Goal: Task Accomplishment & Management: Manage account settings

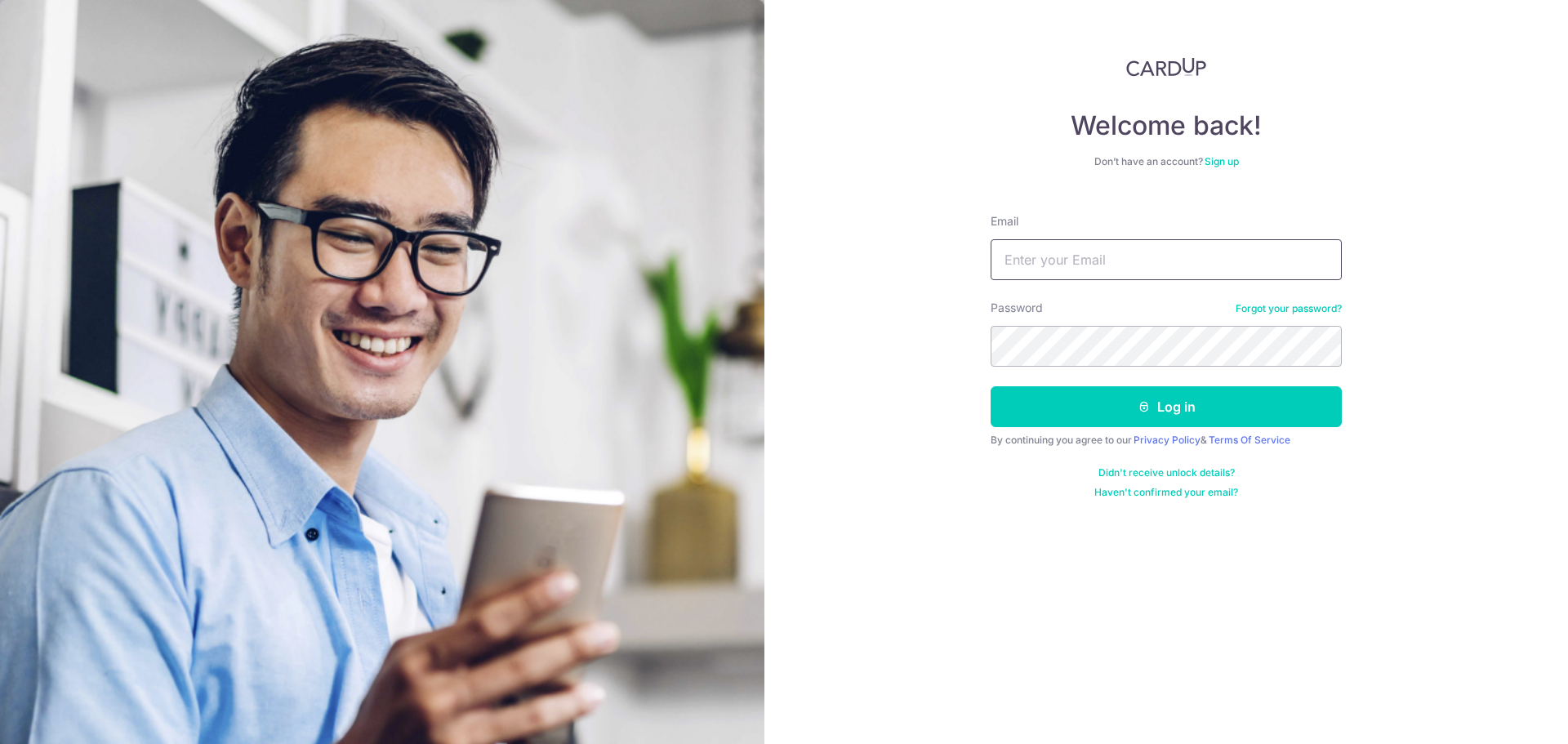
drag, startPoint x: 0, startPoint y: 0, endPoint x: 1159, endPoint y: 270, distance: 1190.0
click at [1160, 275] on input "Email" at bounding box center [1166, 260] width 351 height 41
type input "[EMAIL_ADDRESS][DOMAIN_NAME]"
click at [991, 386] on button "Log in" at bounding box center [1166, 407] width 351 height 41
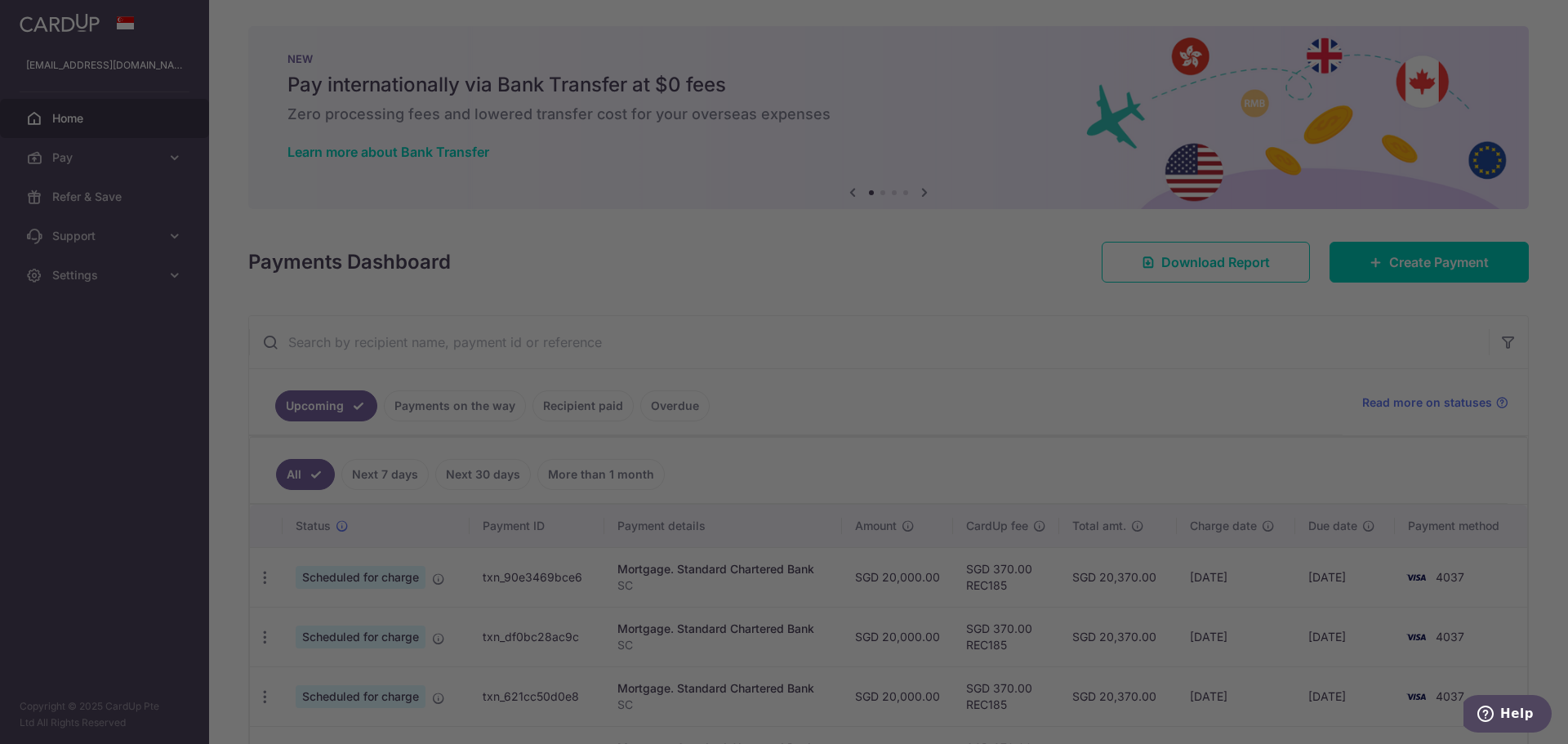
click at [485, 389] on div at bounding box center [791, 375] width 1583 height 751
click at [451, 404] on div at bounding box center [791, 375] width 1583 height 751
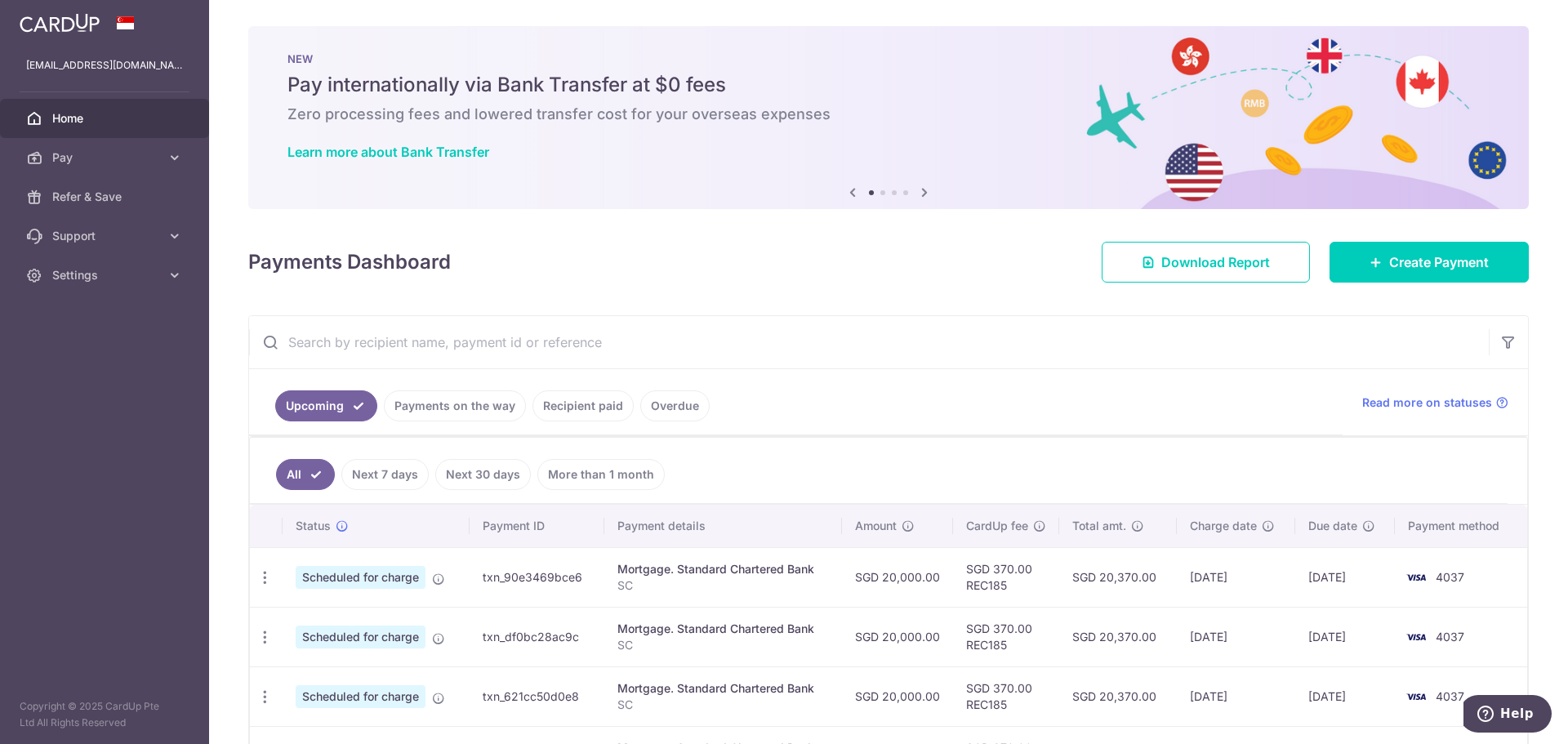
click at [477, 402] on link "Payments on the way" at bounding box center [455, 405] width 142 height 31
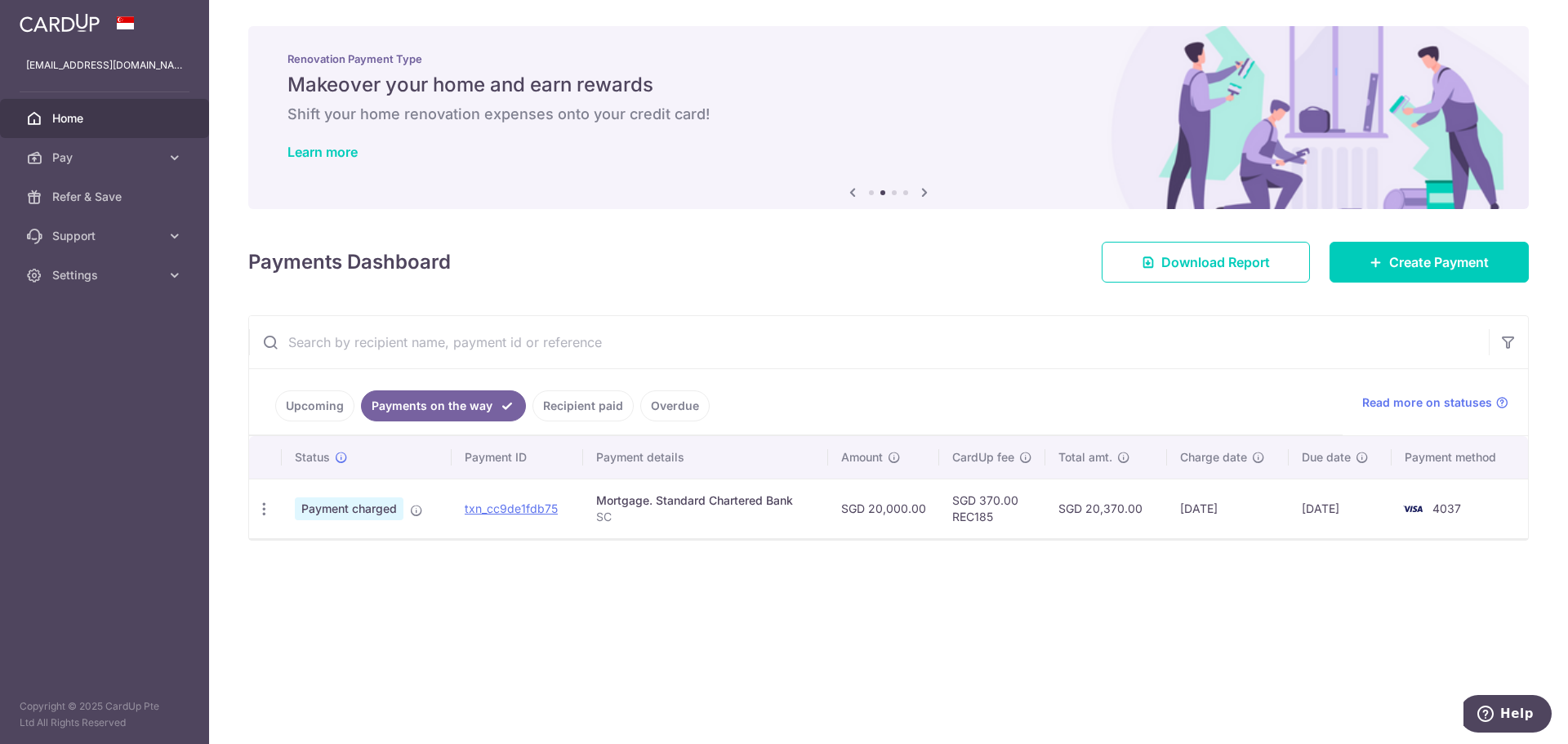
click at [297, 395] on link "Upcoming" at bounding box center [315, 405] width 79 height 31
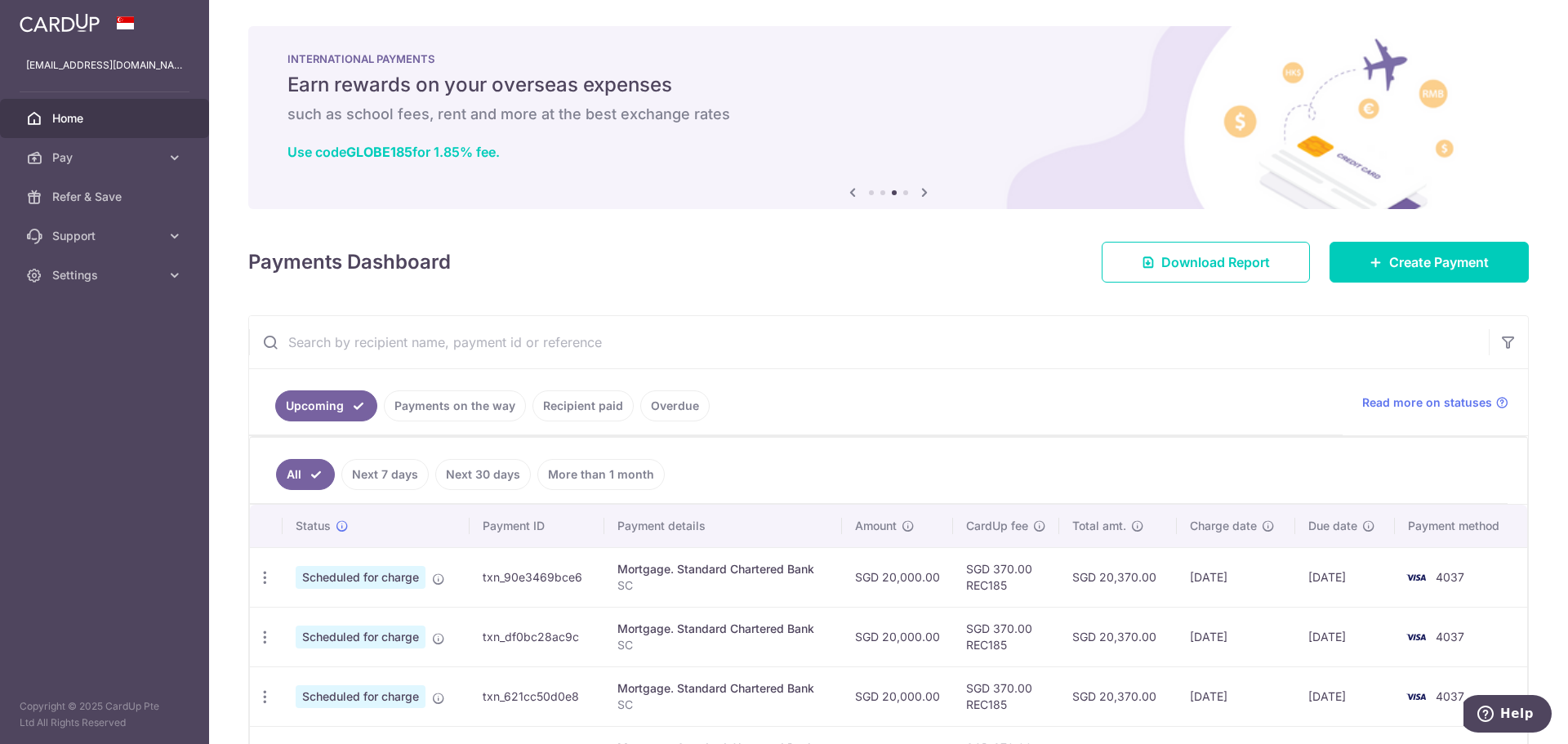
click at [483, 136] on div "INTERNATIONAL PAYMENTS Earn rewards on your overseas expenses such as school fe…" at bounding box center [888, 107] width 1280 height 163
click at [413, 152] on b "GLOBE185" at bounding box center [379, 151] width 66 height 16
click at [91, 198] on span "Refer & Save" at bounding box center [106, 196] width 107 height 16
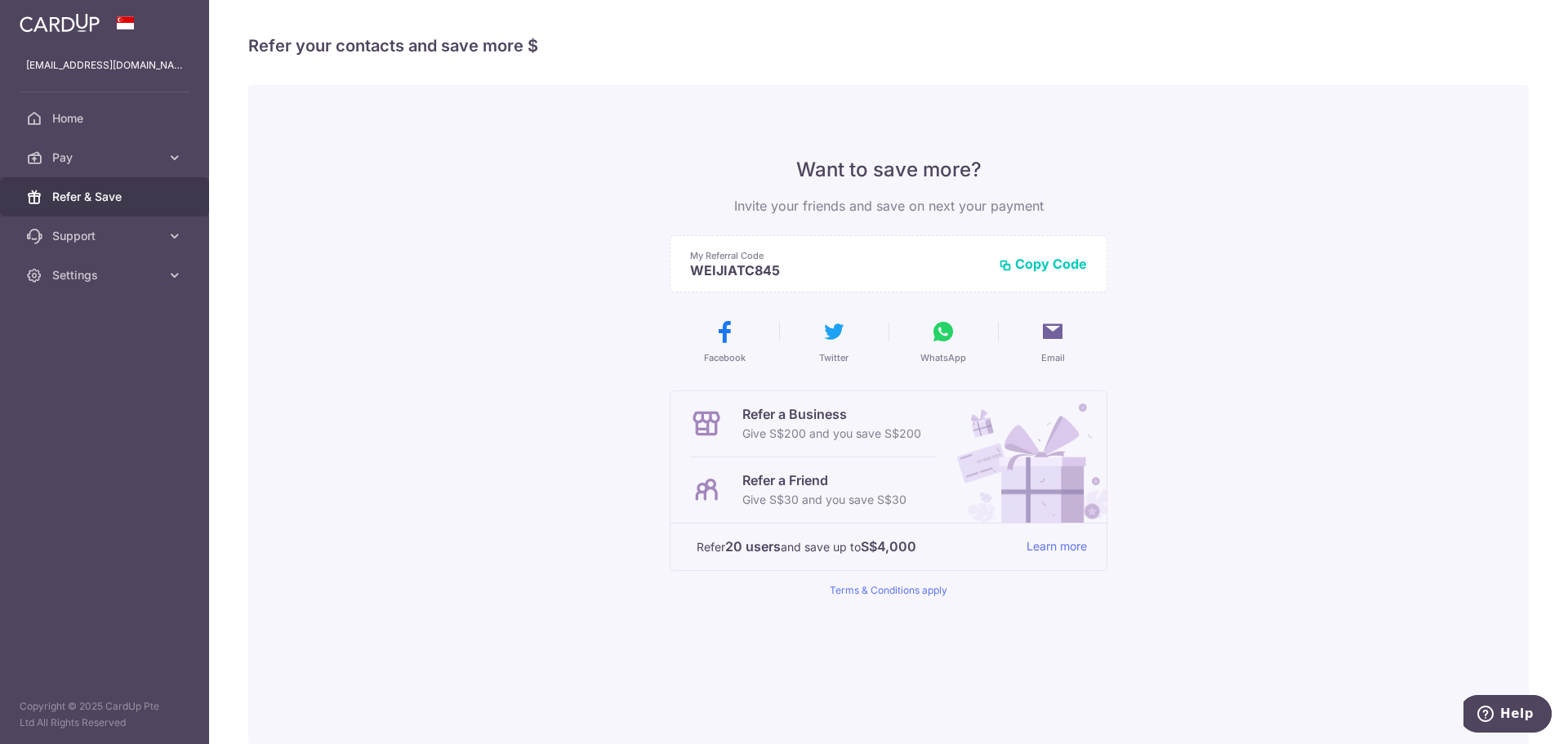
scroll to position [77, 0]
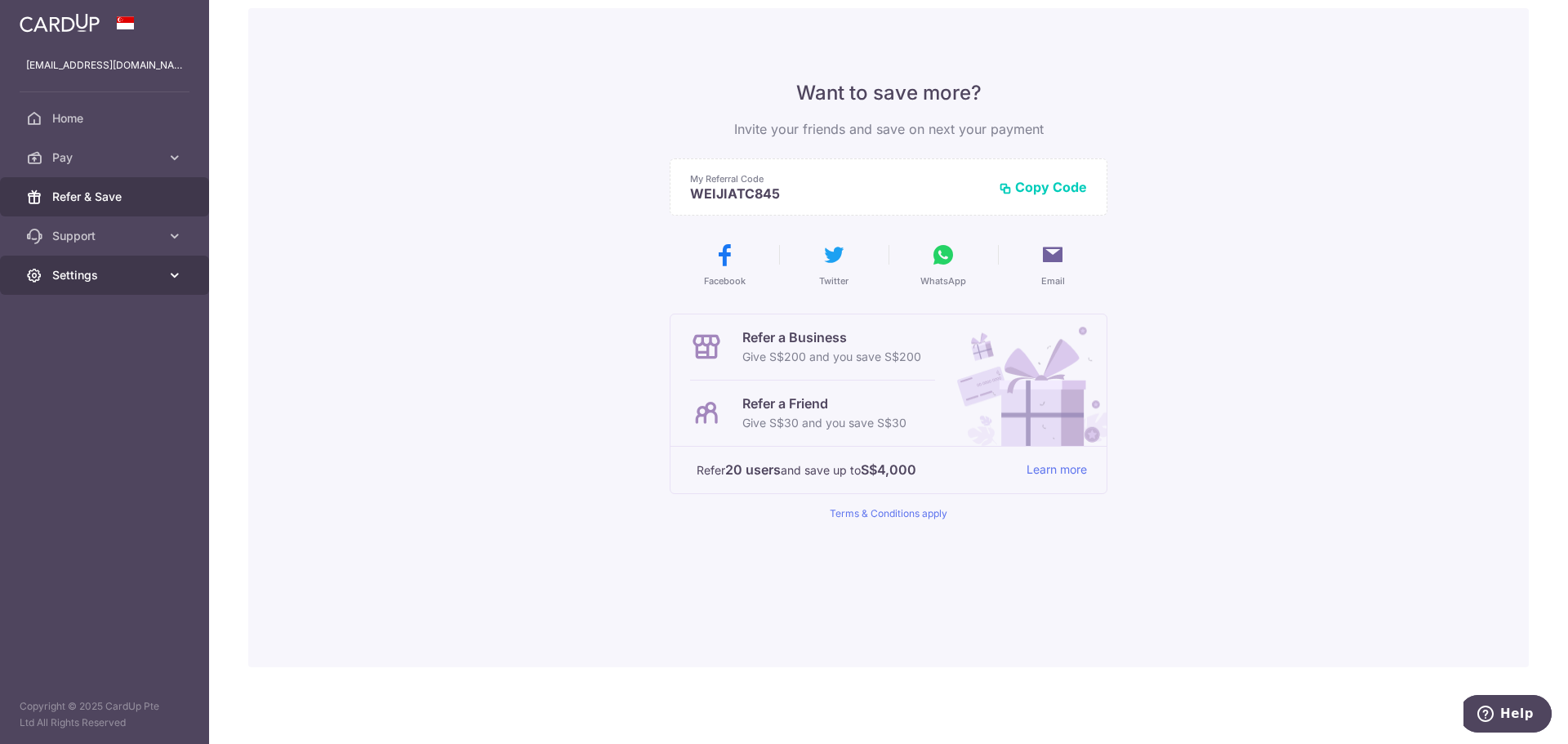
click at [100, 275] on span "Settings" at bounding box center [106, 274] width 107 height 16
click at [142, 233] on span "Support" at bounding box center [106, 235] width 107 height 16
click at [119, 191] on span "Refer & Save" at bounding box center [106, 196] width 107 height 16
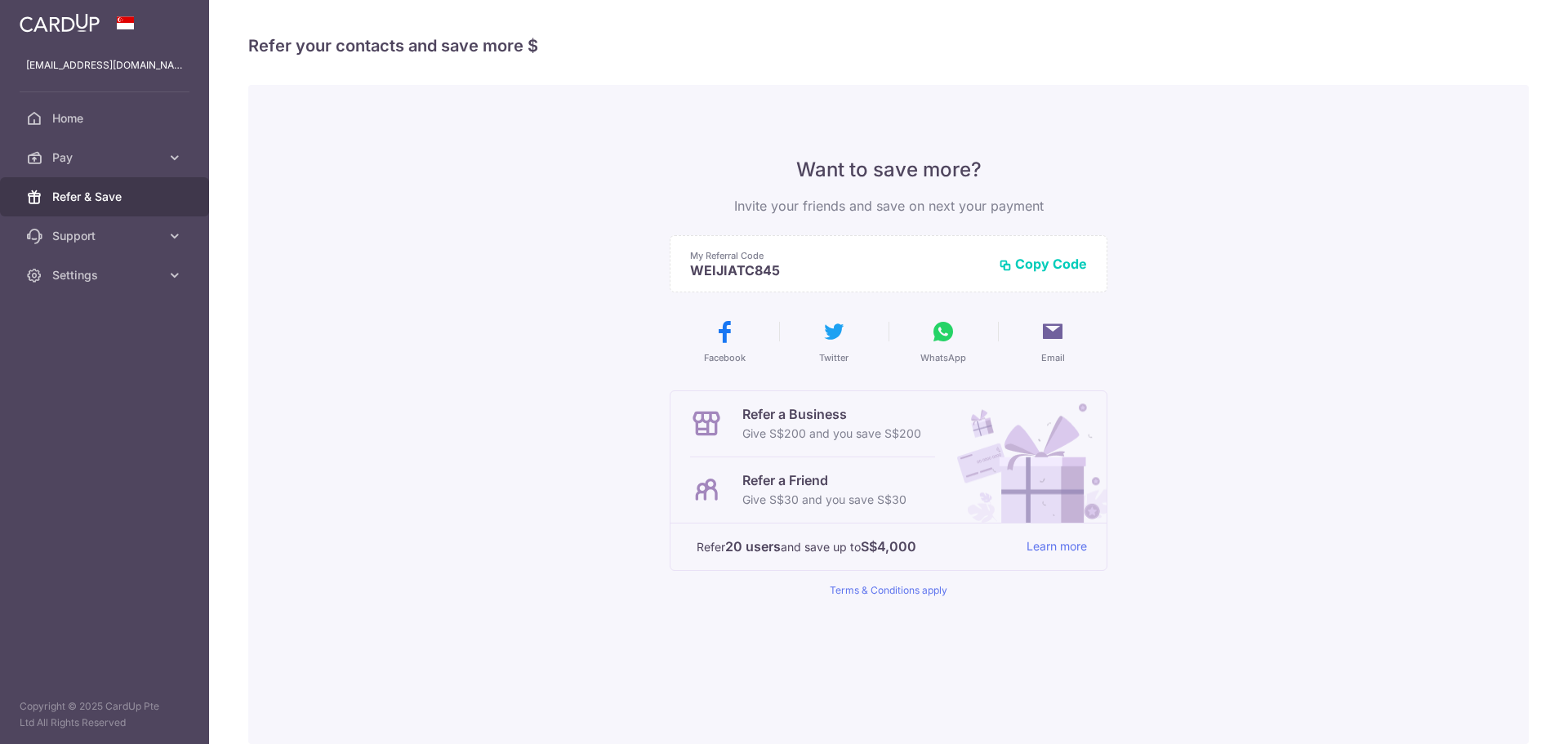
scroll to position [0, 0]
click at [128, 147] on link "Pay" at bounding box center [105, 158] width 209 height 39
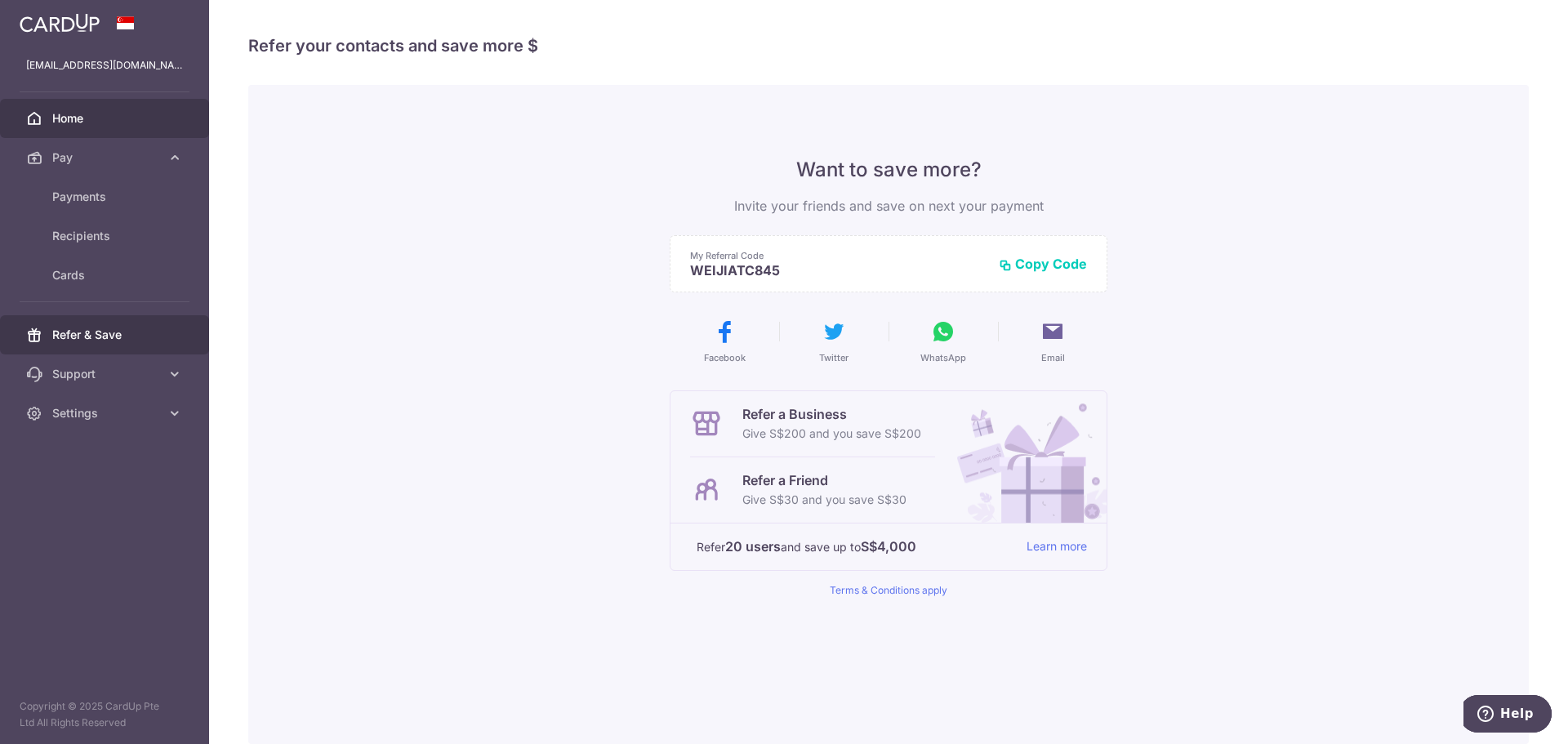
click at [76, 109] on link "Home" at bounding box center [105, 119] width 209 height 39
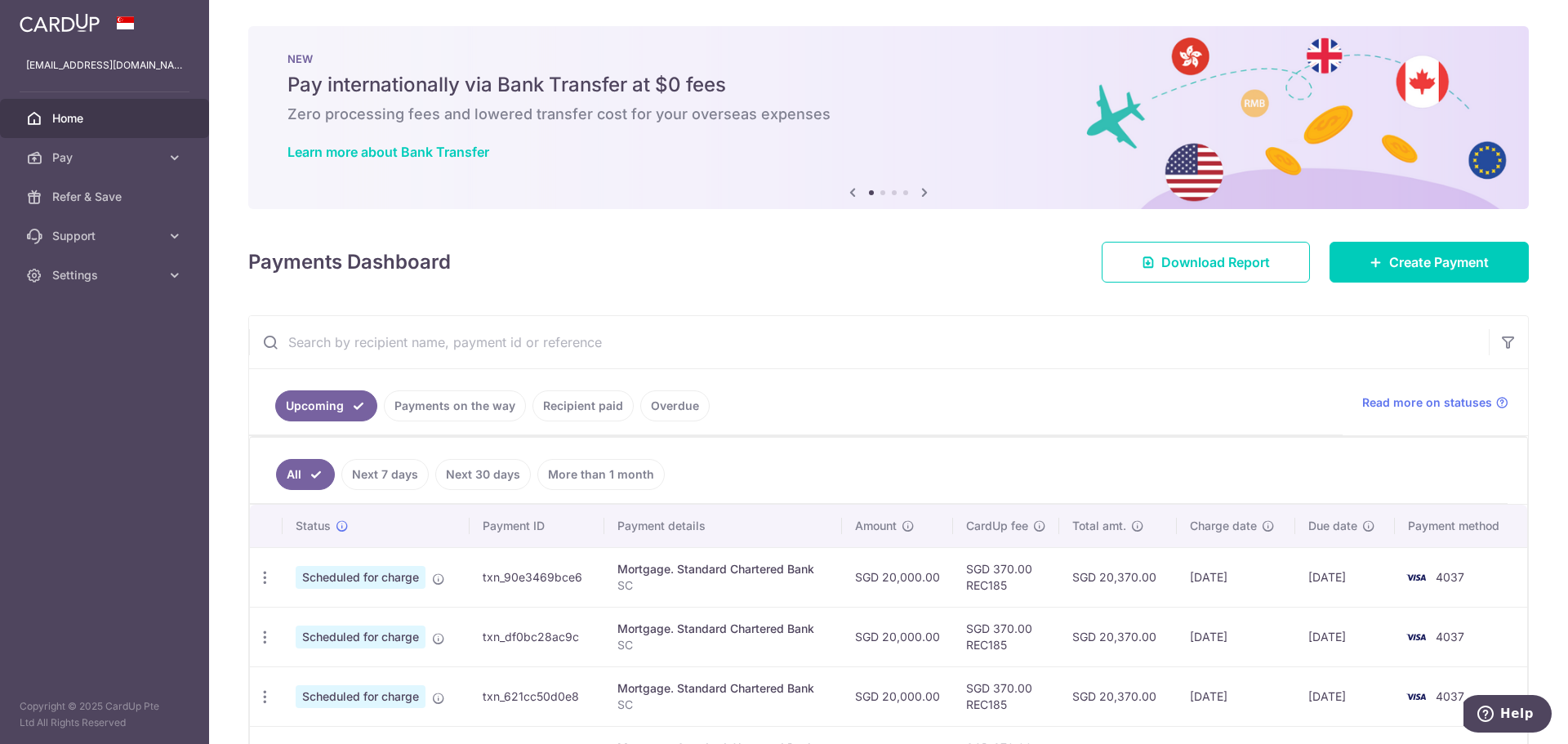
scroll to position [121, 0]
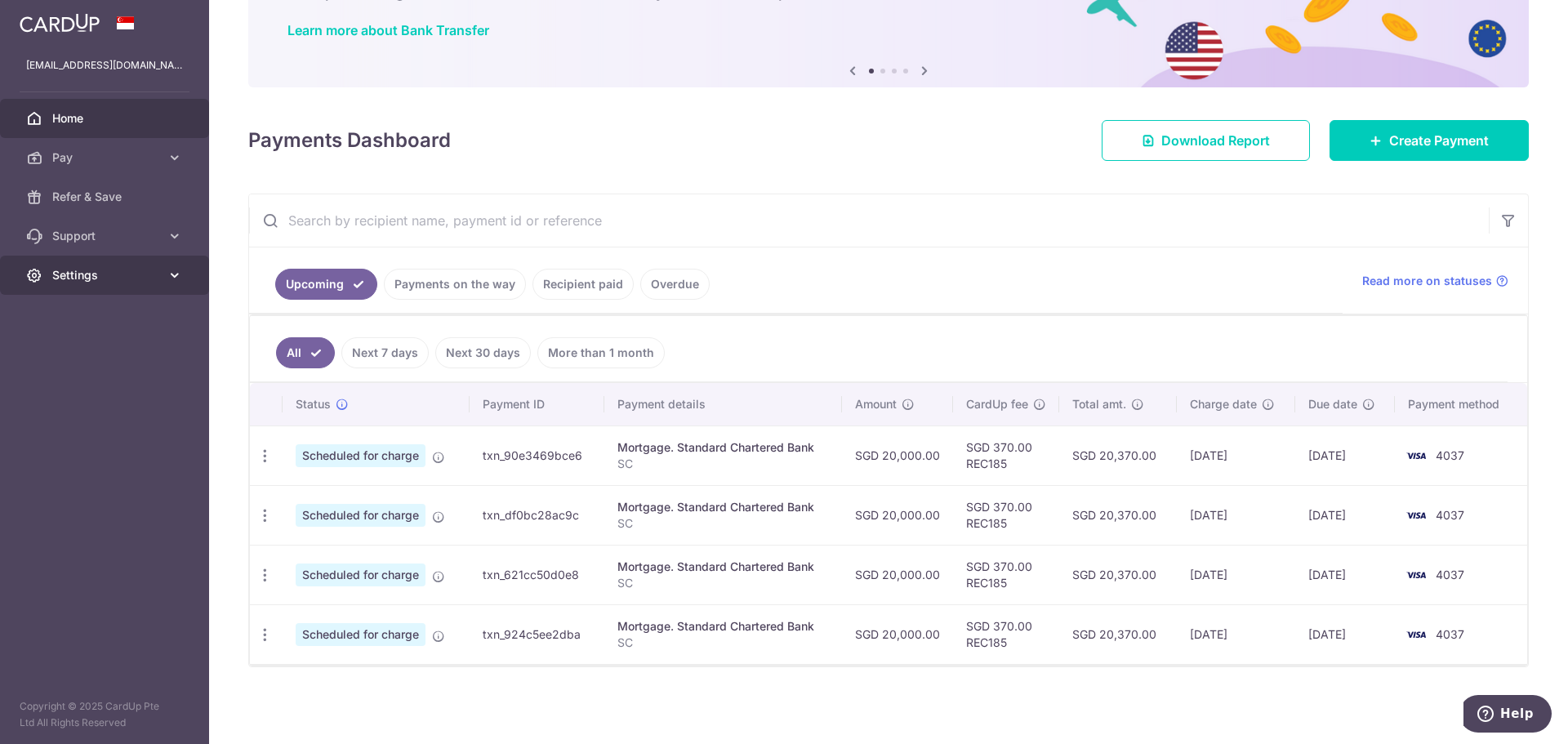
click at [91, 278] on span "Settings" at bounding box center [106, 274] width 107 height 16
click at [90, 356] on span "Logout" at bounding box center [106, 353] width 107 height 16
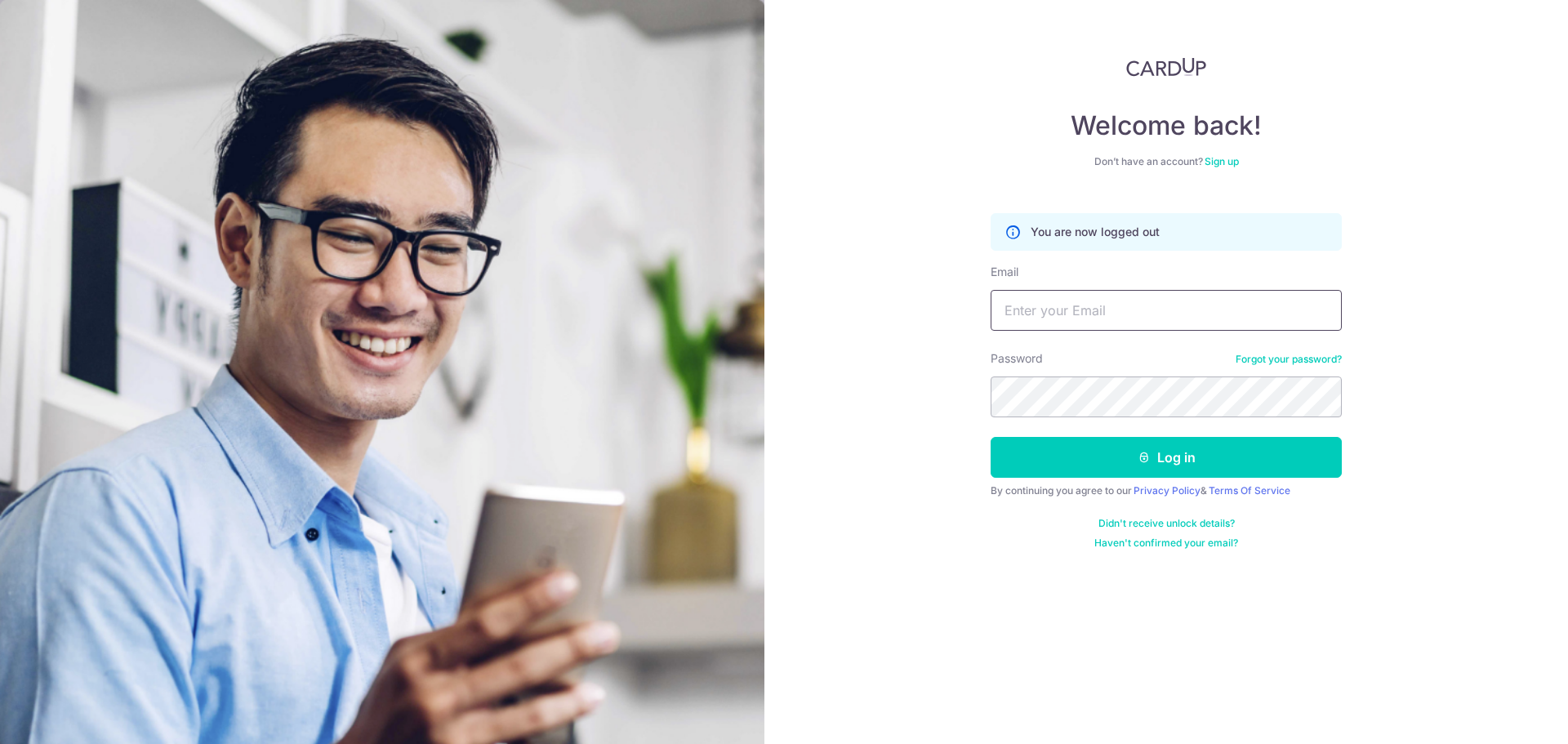
drag, startPoint x: 1118, startPoint y: 303, endPoint x: 1119, endPoint y: 313, distance: 10.0
click at [1118, 304] on input "Email" at bounding box center [1166, 310] width 351 height 41
type input "[EMAIL_ADDRESS][DOMAIN_NAME]"
click at [991, 437] on button "Log in" at bounding box center [1166, 457] width 351 height 41
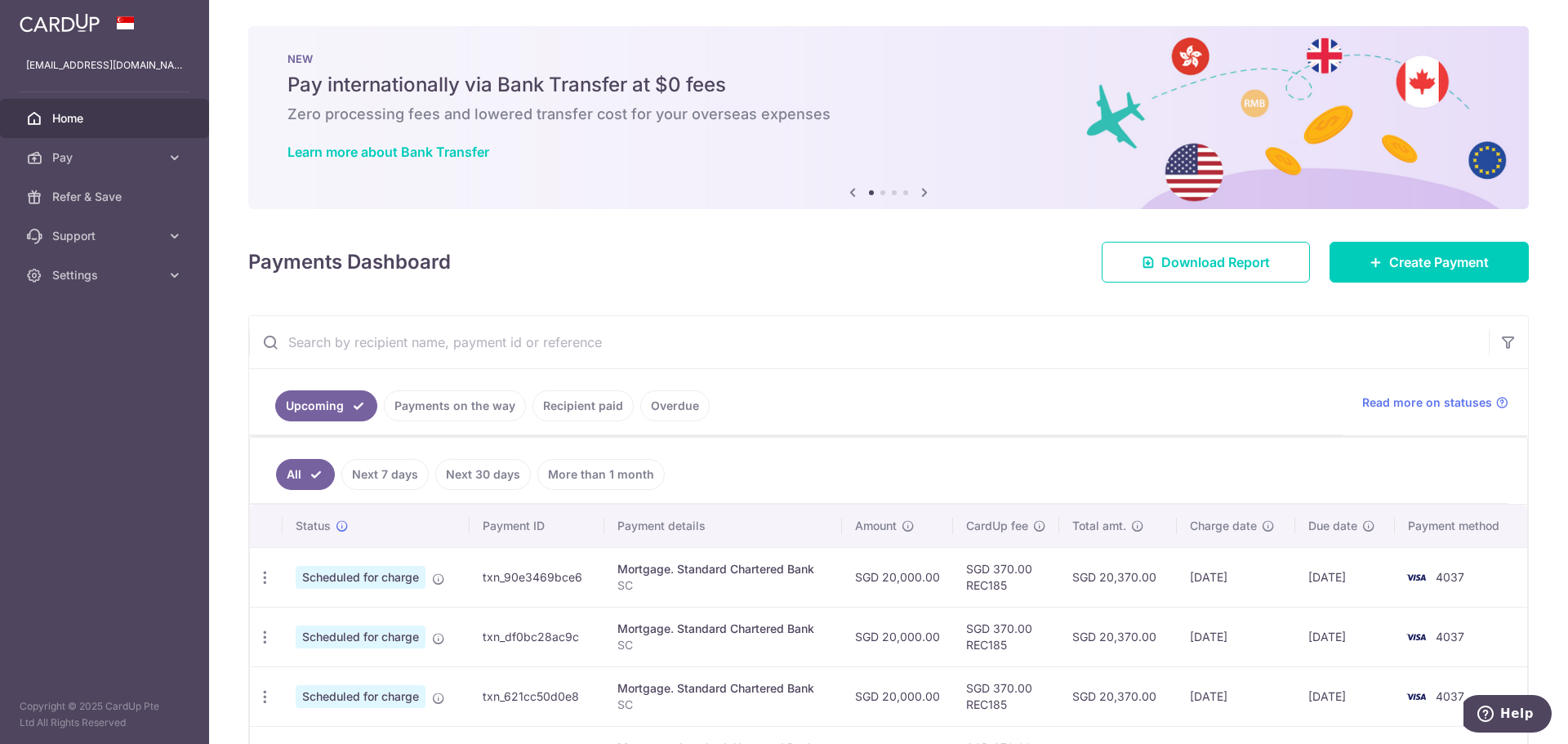
click at [920, 191] on icon at bounding box center [924, 192] width 20 height 21
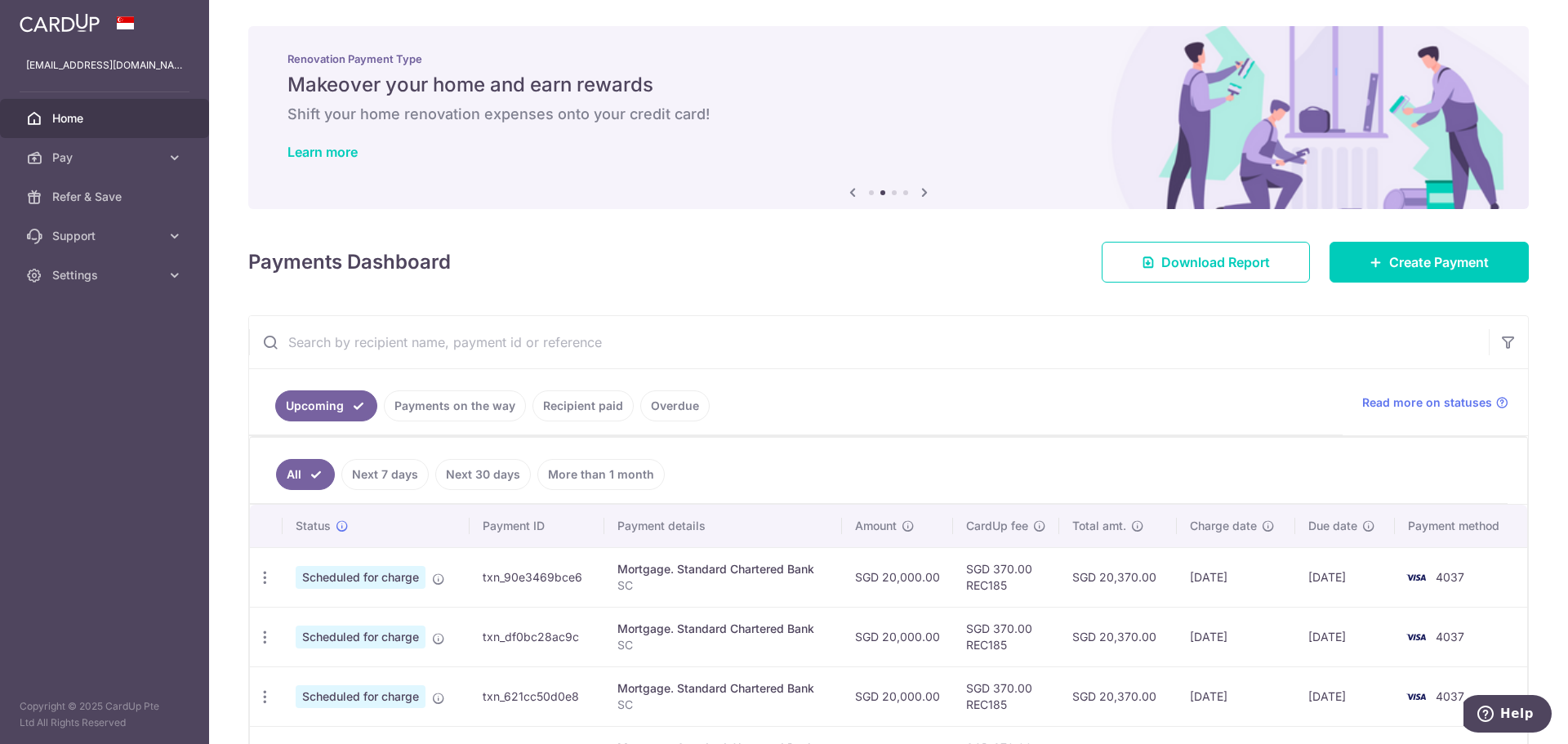
click at [920, 191] on icon at bounding box center [924, 192] width 20 height 21
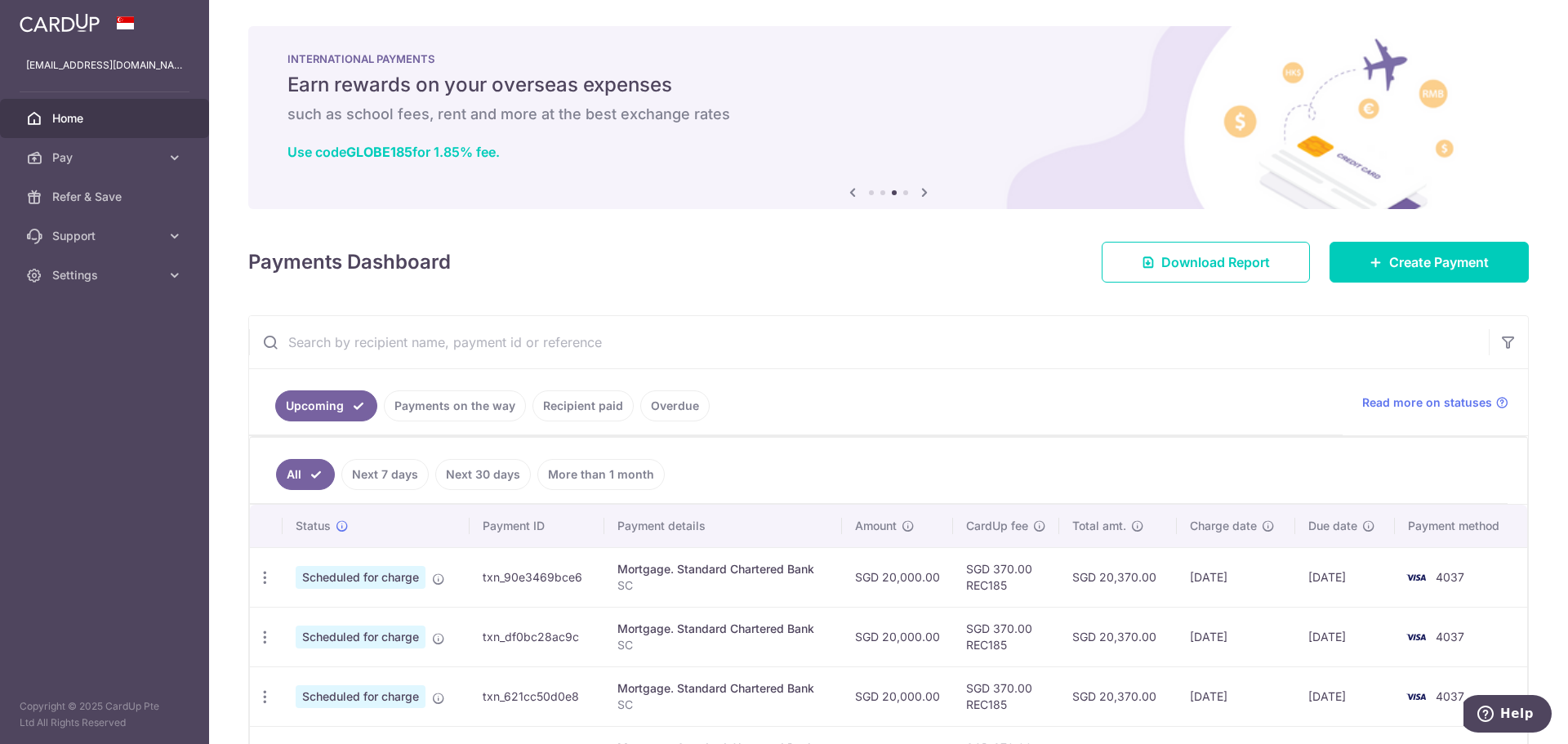
click at [920, 191] on icon at bounding box center [924, 192] width 20 height 21
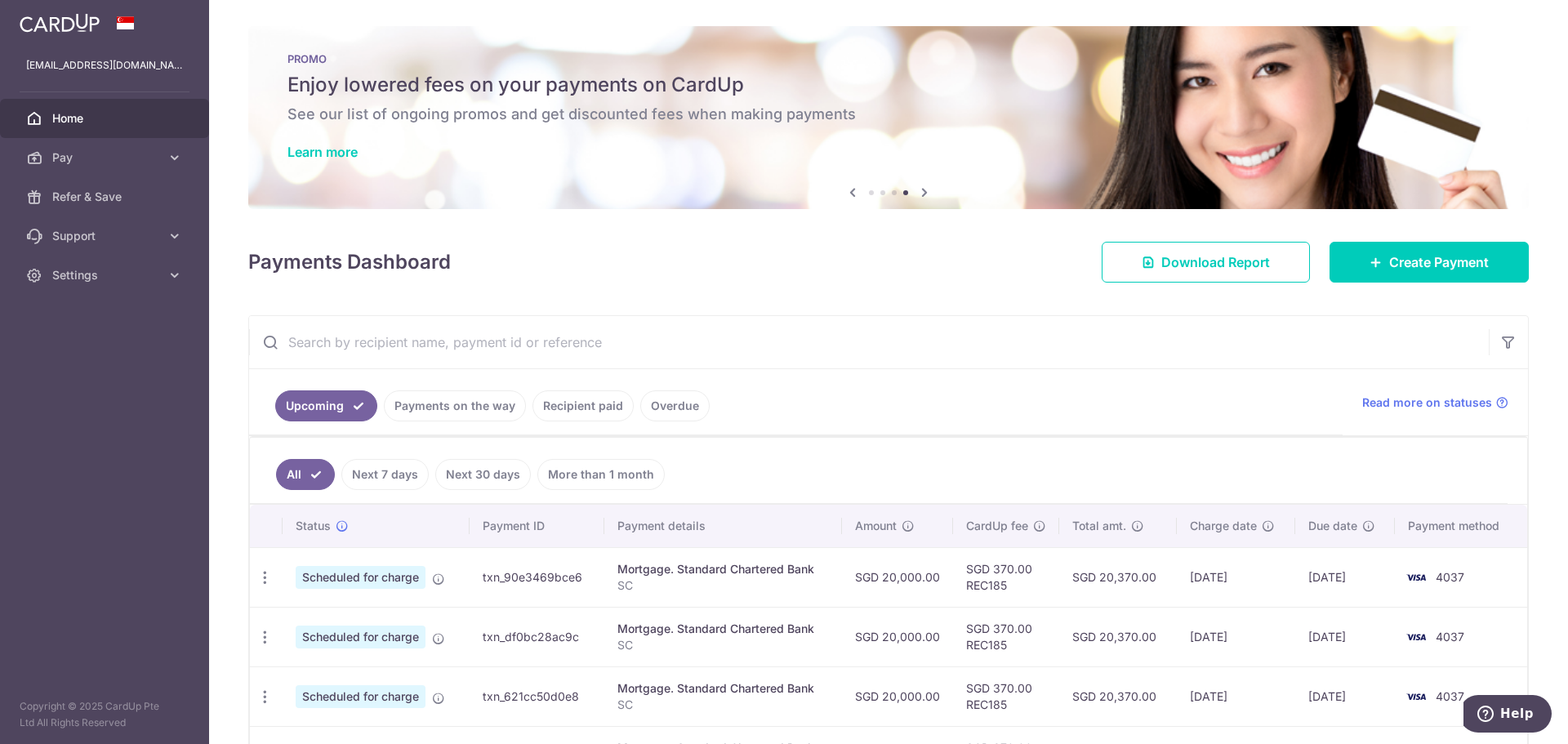
click at [920, 191] on icon at bounding box center [924, 192] width 20 height 21
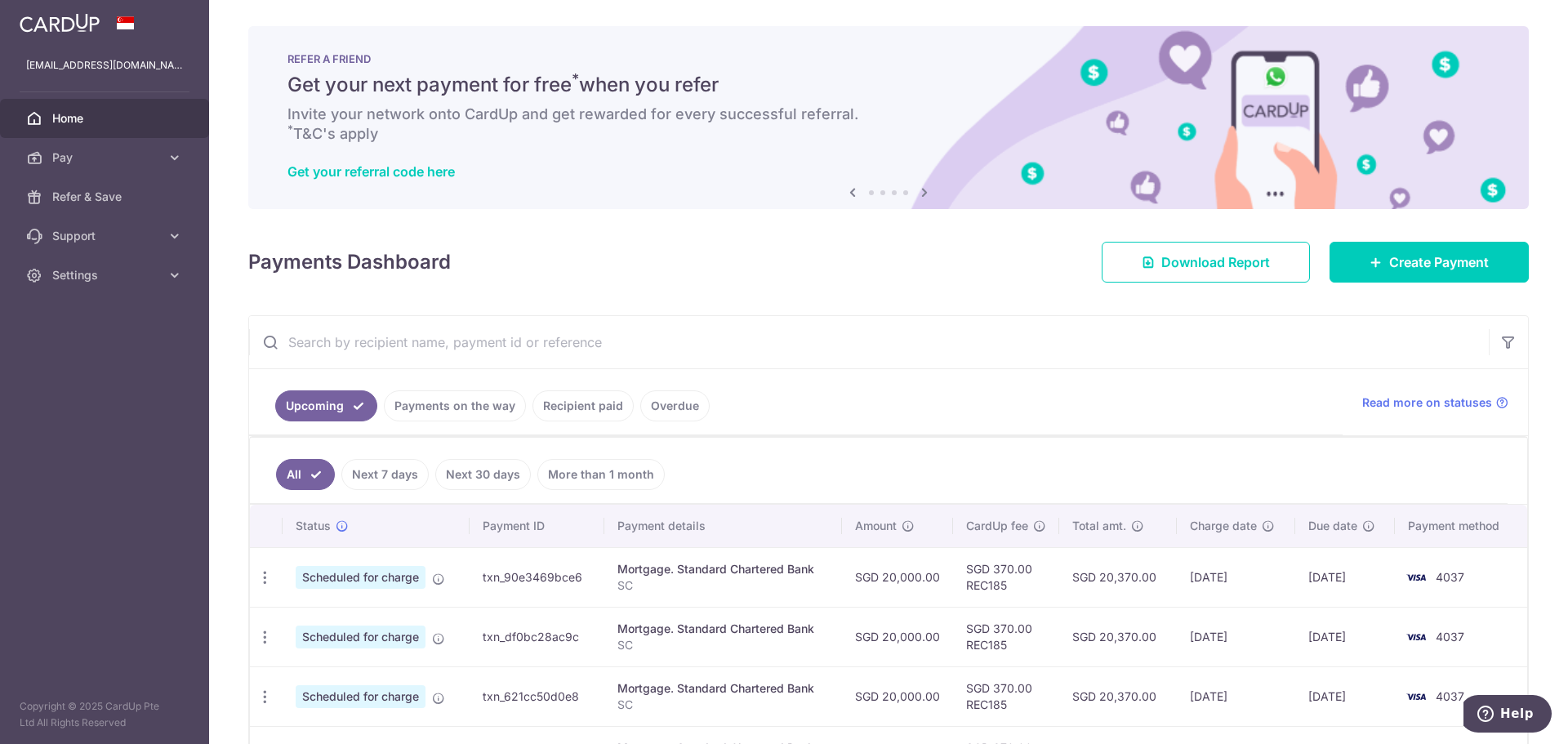
click at [920, 191] on icon at bounding box center [924, 192] width 20 height 21
